Goal: Task Accomplishment & Management: Complete application form

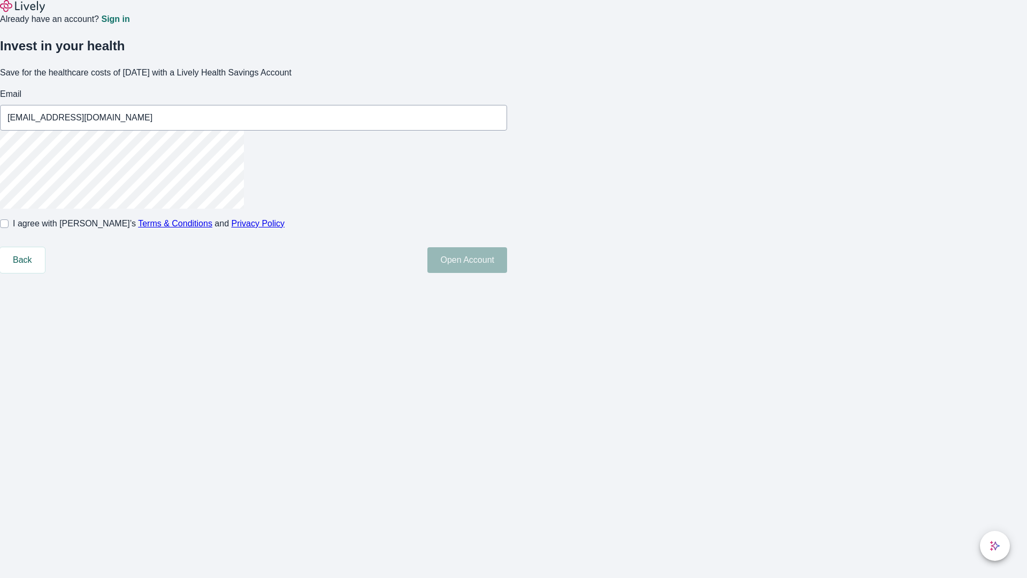
click at [9, 228] on input "I agree with Lively’s Terms & Conditions and Privacy Policy" at bounding box center [4, 223] width 9 height 9
checkbox input "true"
click at [507, 273] on button "Open Account" at bounding box center [467, 260] width 80 height 26
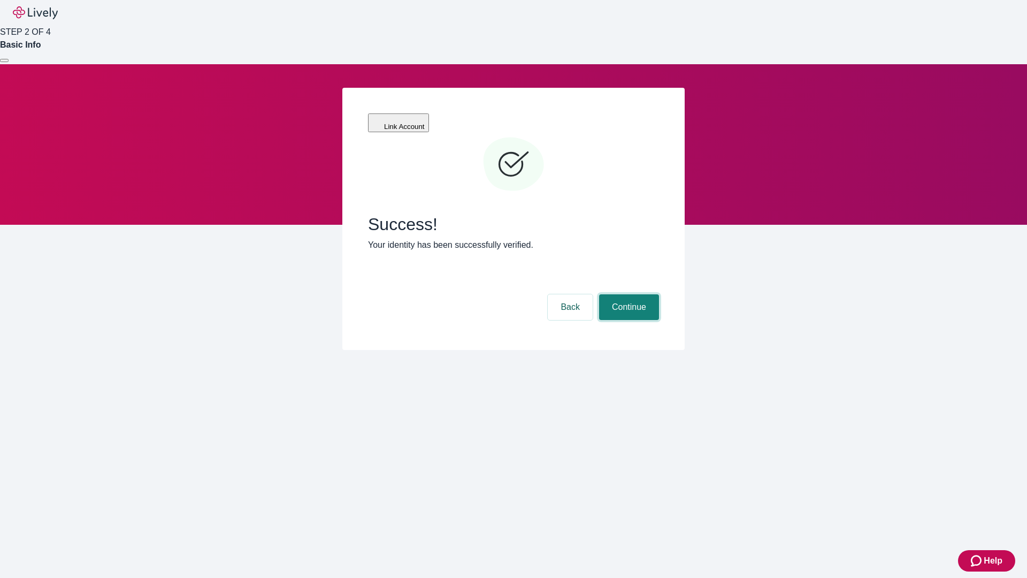
click at [627, 294] on button "Continue" at bounding box center [629, 307] width 60 height 26
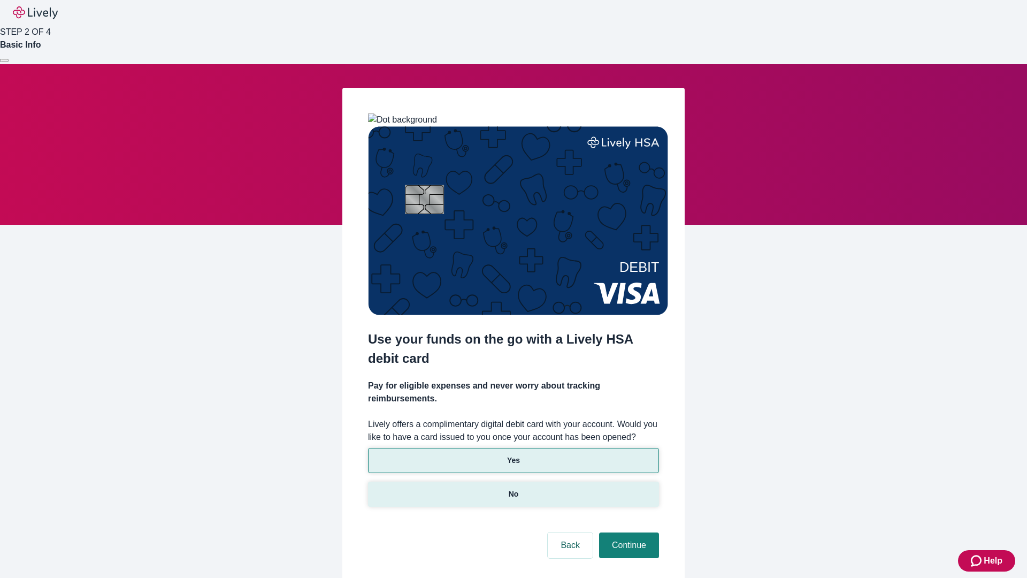
click at [513, 488] on p "No" at bounding box center [514, 493] width 10 height 11
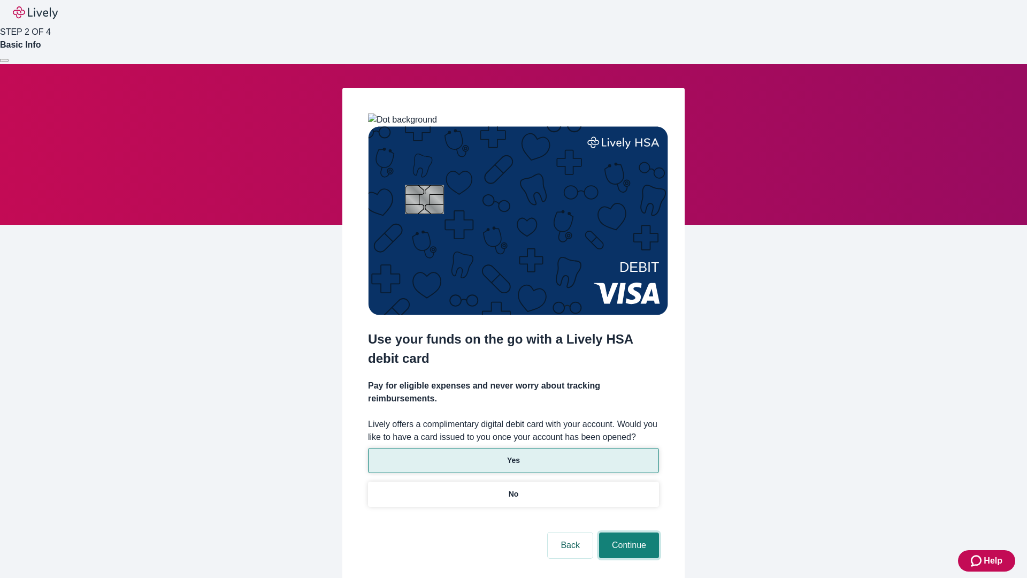
click at [627, 532] on button "Continue" at bounding box center [629, 545] width 60 height 26
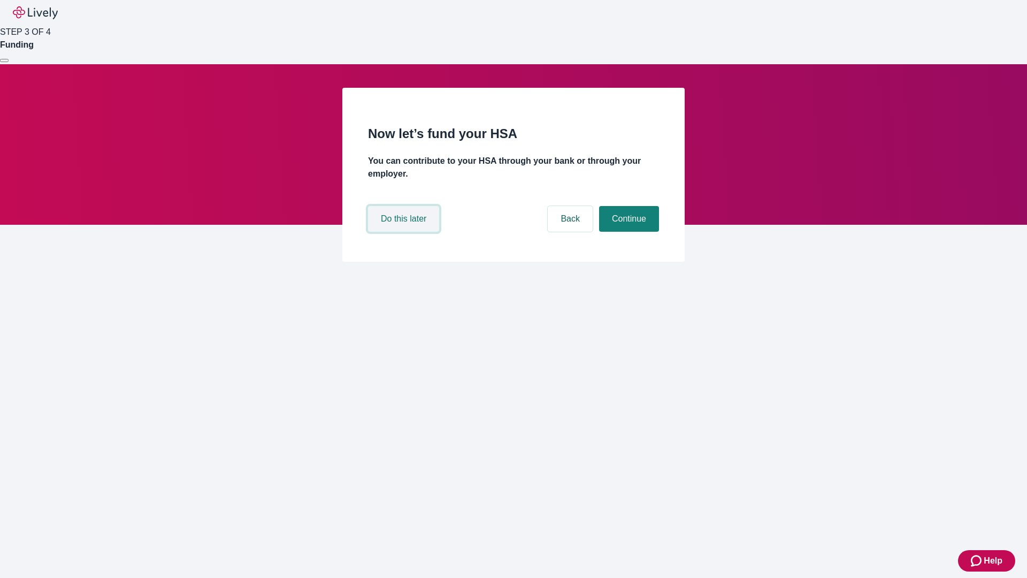
click at [405, 232] on button "Do this later" at bounding box center [403, 219] width 71 height 26
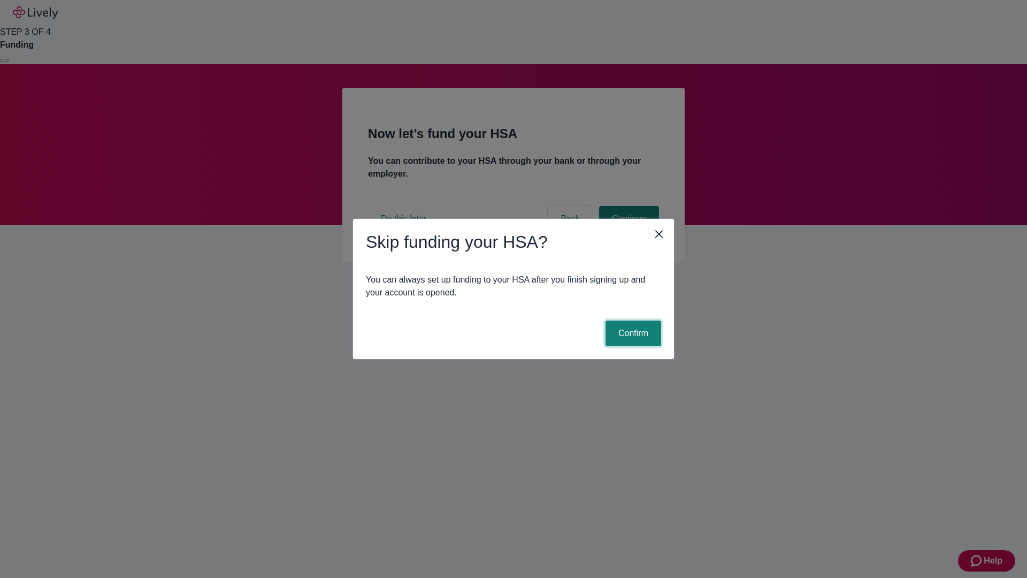
click at [632, 333] on button "Confirm" at bounding box center [633, 333] width 56 height 26
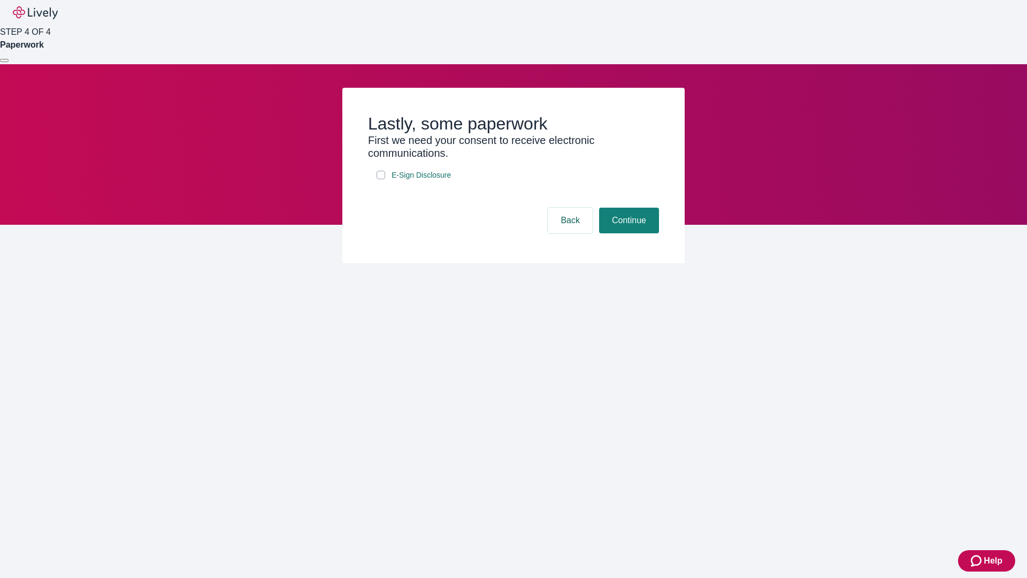
click at [381, 179] on input "E-Sign Disclosure" at bounding box center [381, 175] width 9 height 9
checkbox input "true"
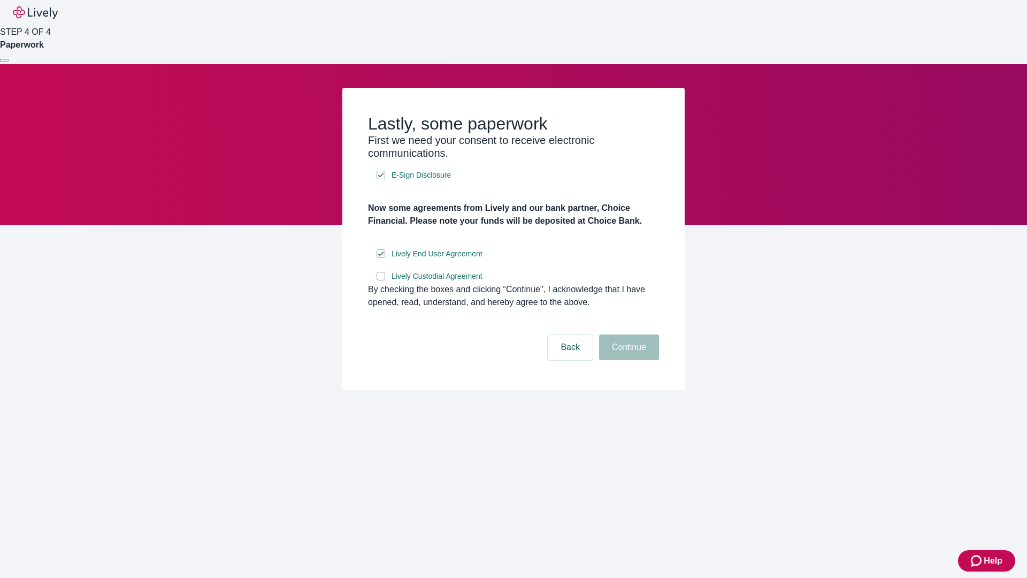
click at [381, 280] on input "Lively Custodial Agreement" at bounding box center [381, 276] width 9 height 9
checkbox input "true"
click at [627, 360] on button "Continue" at bounding box center [629, 347] width 60 height 26
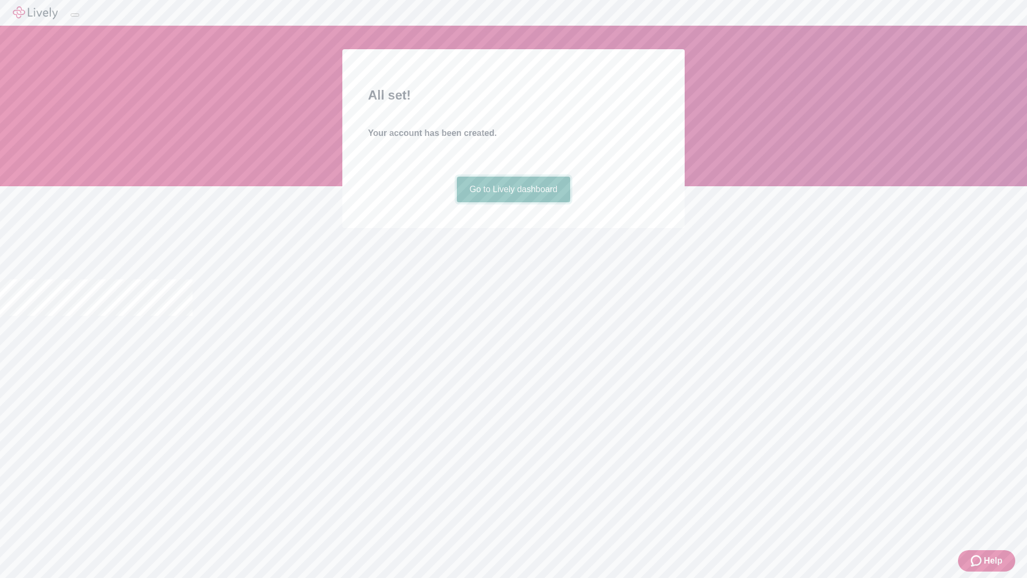
click at [513, 202] on link "Go to Lively dashboard" at bounding box center [514, 189] width 114 height 26
